Goal: Transaction & Acquisition: Obtain resource

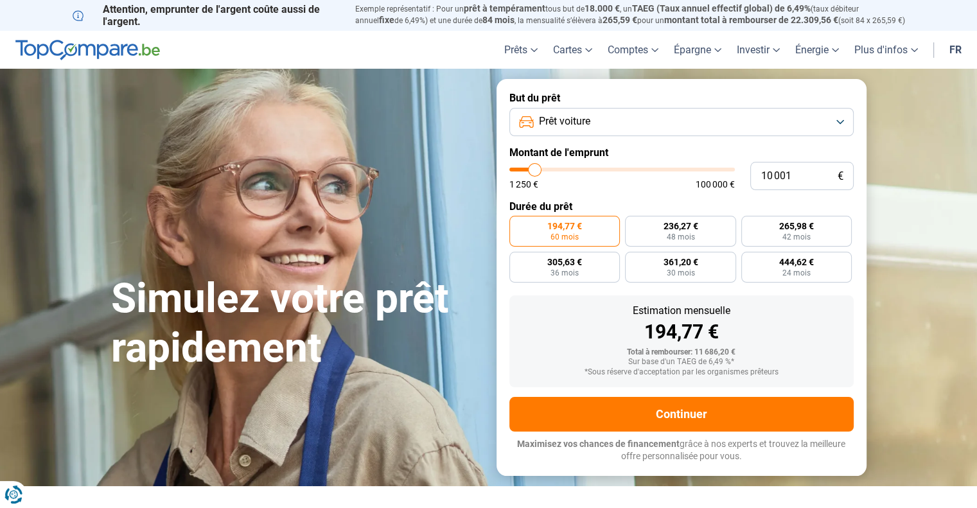
click at [838, 120] on button "Prêt voiture" at bounding box center [681, 122] width 344 height 28
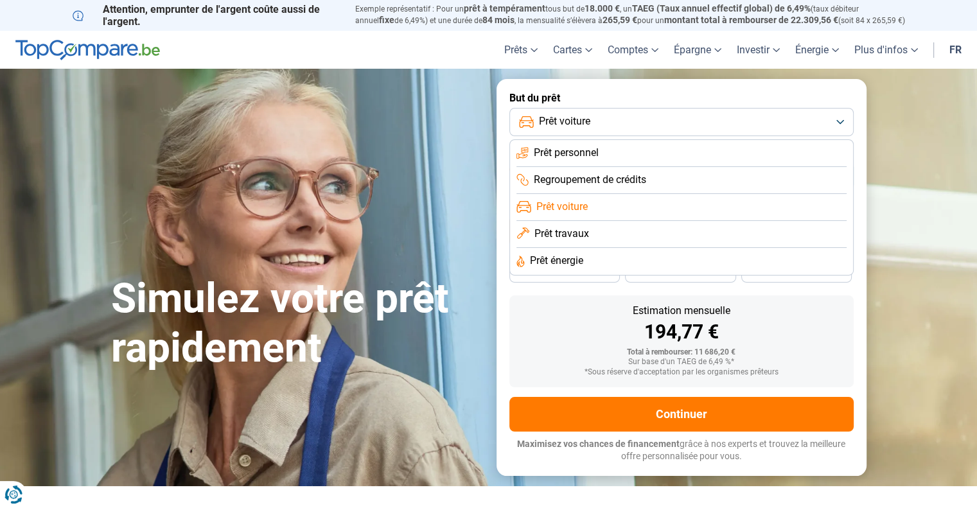
click at [584, 209] on span "Prêt voiture" at bounding box center [561, 207] width 51 height 14
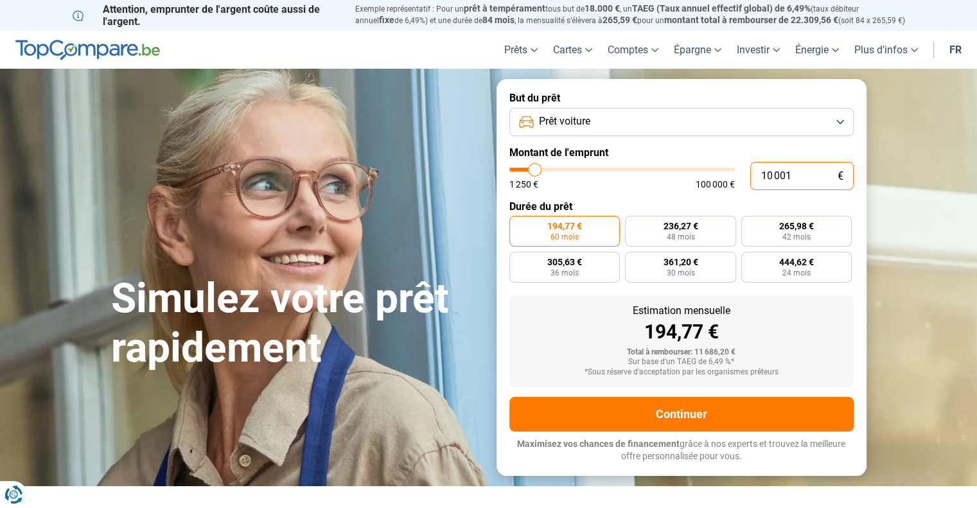
click at [804, 173] on input "10 001" at bounding box center [801, 176] width 103 height 28
type input "1 000"
type input "1250"
type input "100"
type input "1250"
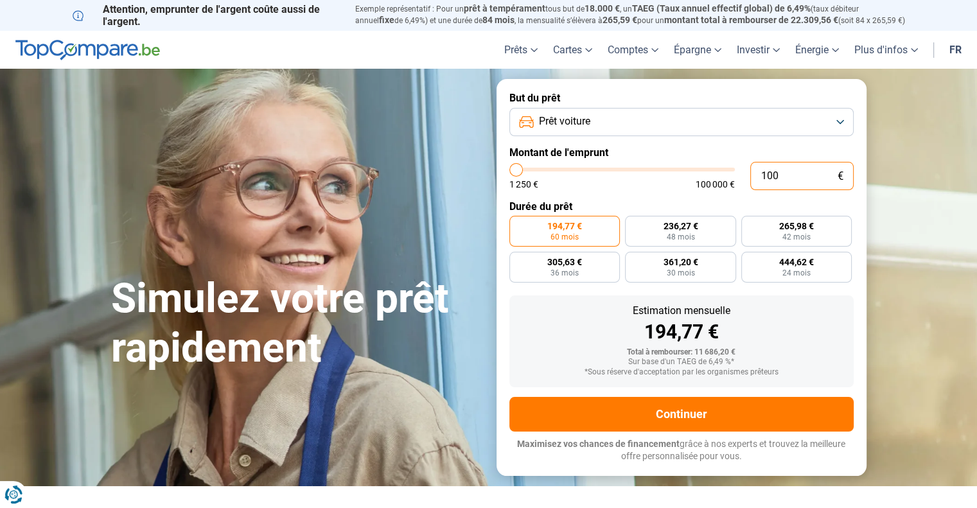
type input "10"
type input "1250"
type input "1"
type input "1250"
type input "0"
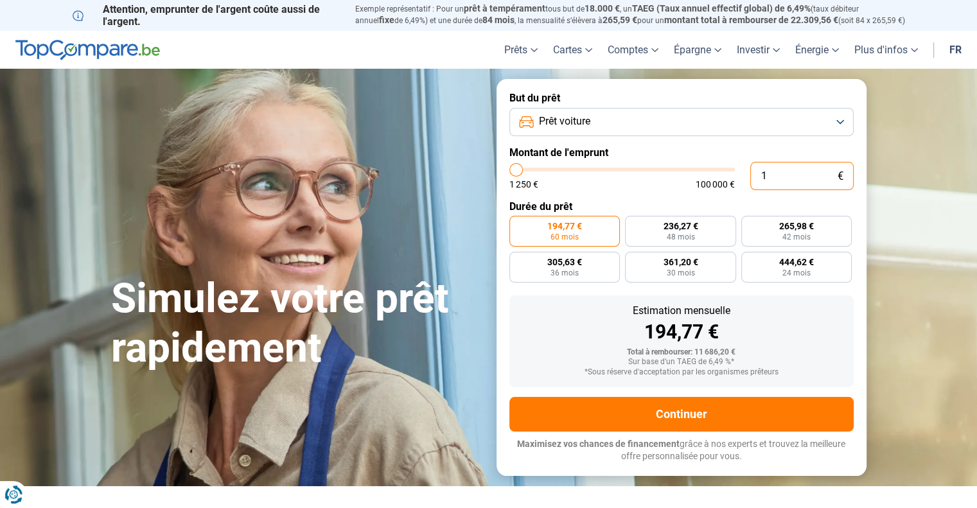
type input "1250"
type input "1"
type input "1250"
type input "15"
type input "1250"
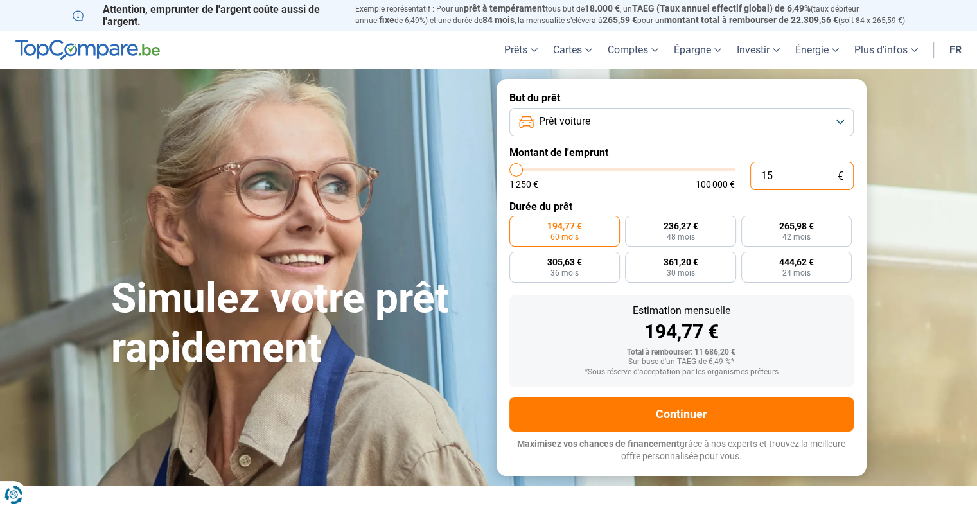
type input "150"
type input "1250"
type input "1 500"
type input "1500"
type input "15 000"
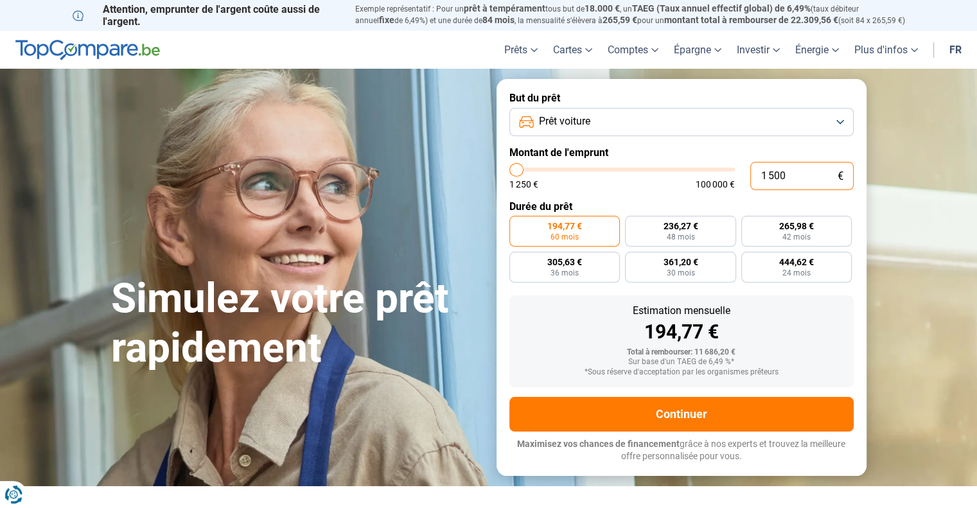
type input "15000"
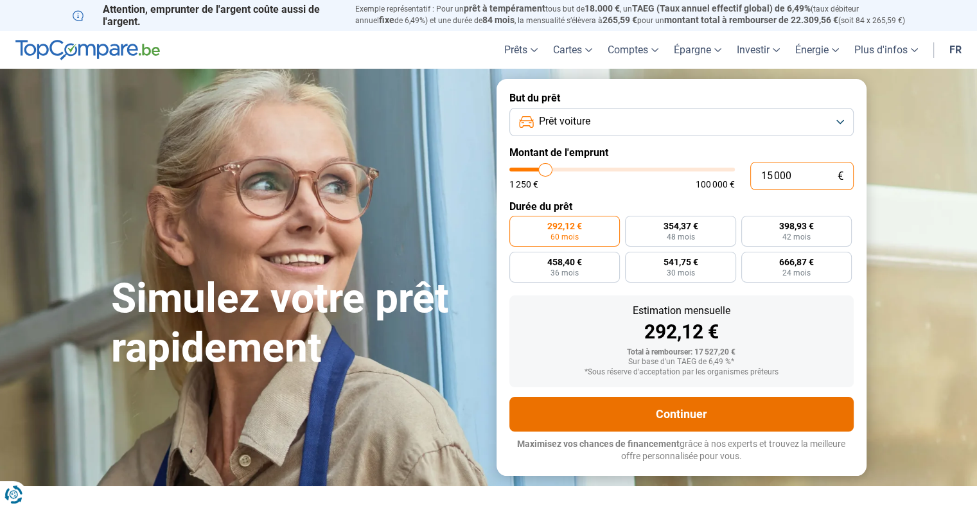
type input "15 000"
click at [666, 406] on button "Continuer" at bounding box center [681, 414] width 344 height 35
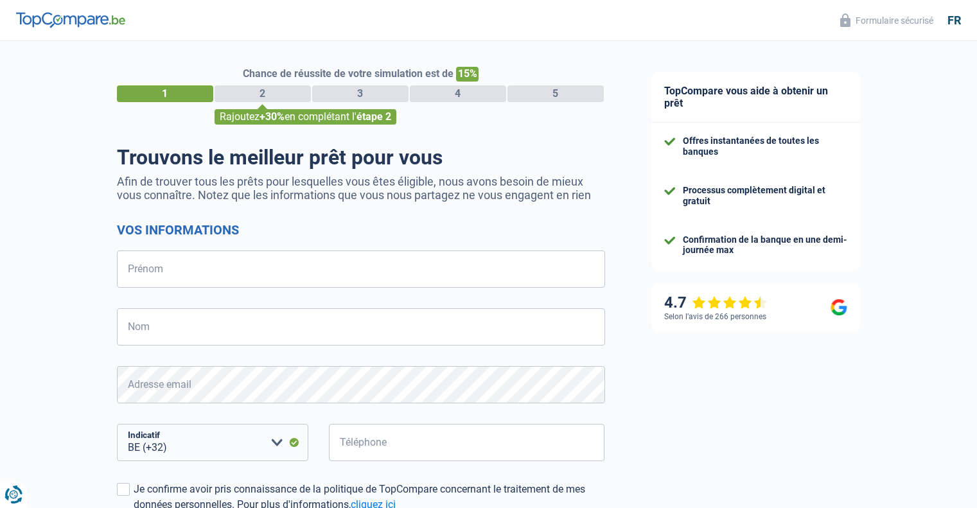
select select "32"
